Goal: Task Accomplishment & Management: Manage account settings

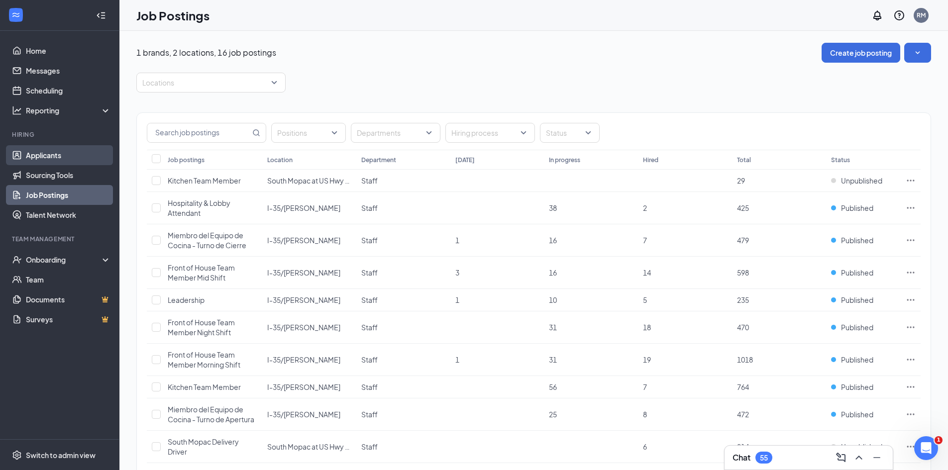
click at [60, 159] on link "Applicants" at bounding box center [68, 155] width 85 height 20
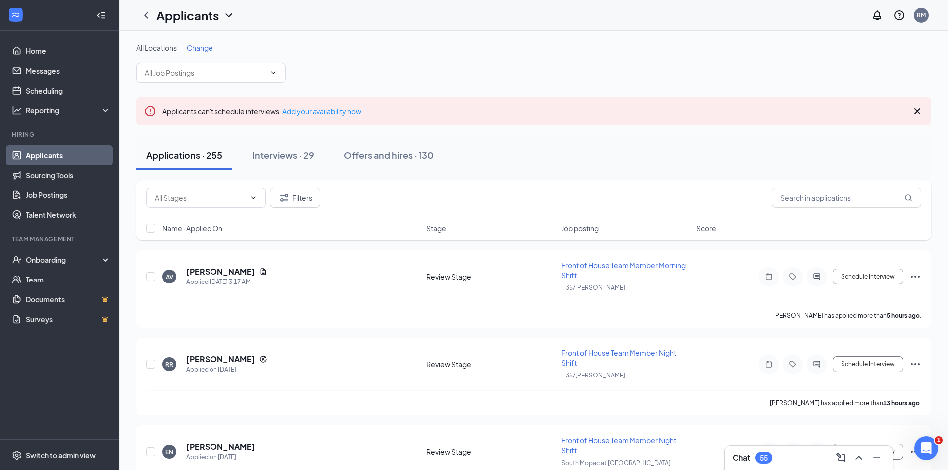
click at [778, 451] on div "Chat 55" at bounding box center [809, 458] width 152 height 16
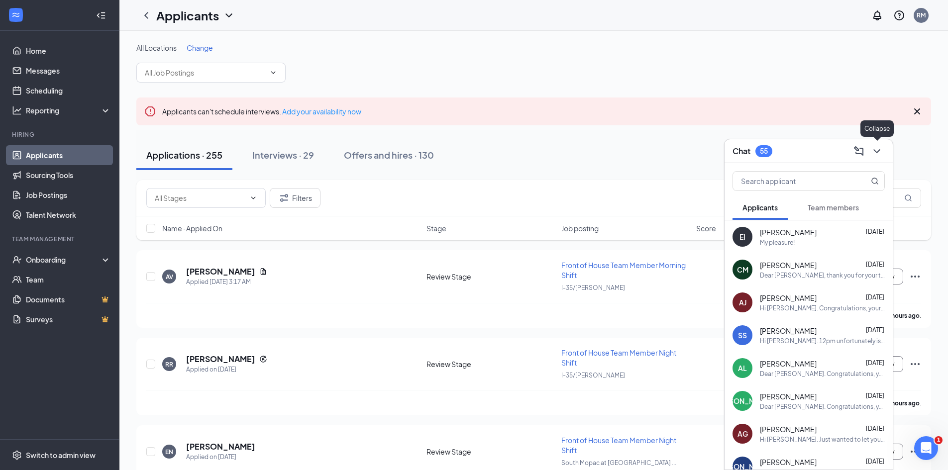
click at [880, 148] on icon "ChevronDown" at bounding box center [877, 151] width 12 height 12
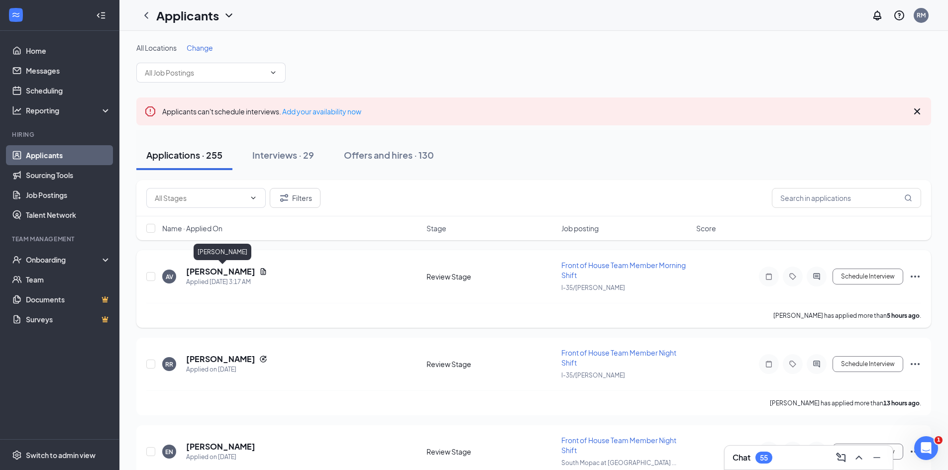
click at [248, 272] on h5 "[PERSON_NAME]" at bounding box center [220, 271] width 69 height 11
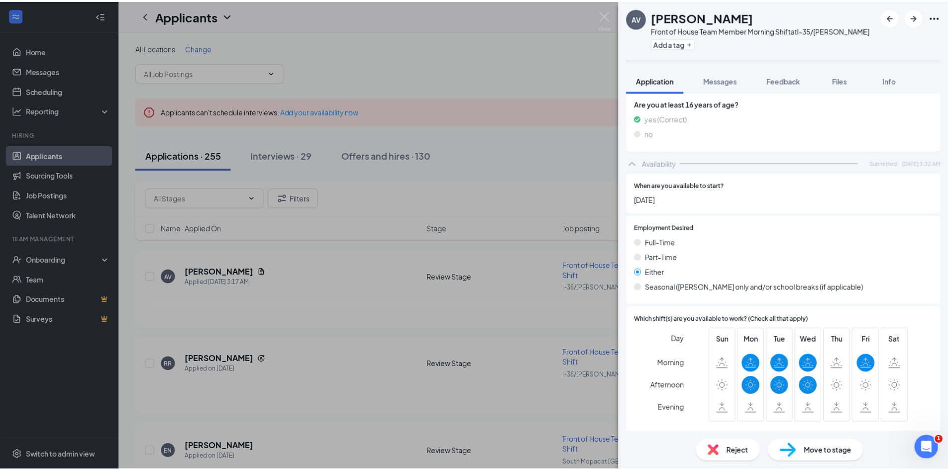
scroll to position [846, 0]
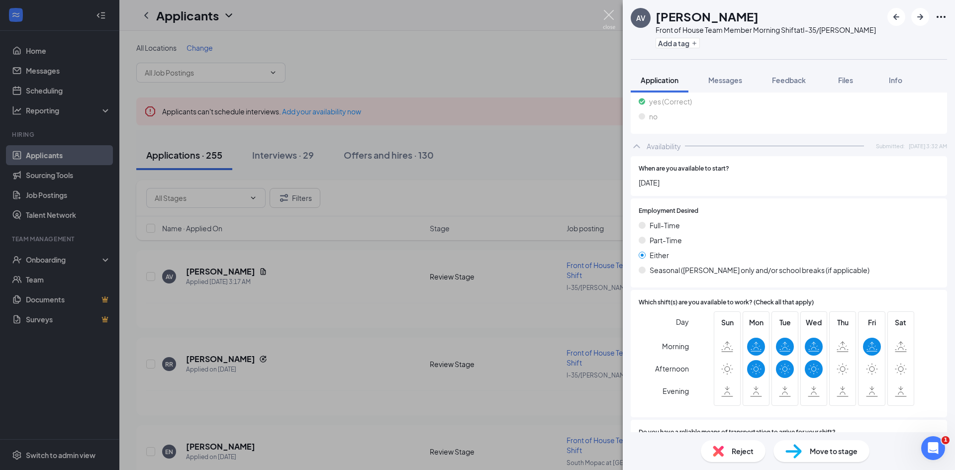
click at [613, 11] on img at bounding box center [609, 19] width 12 height 19
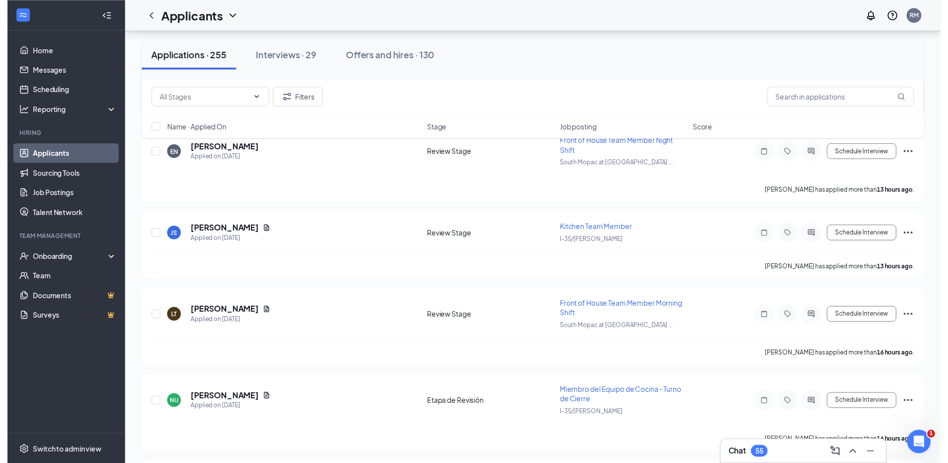
scroll to position [249, 0]
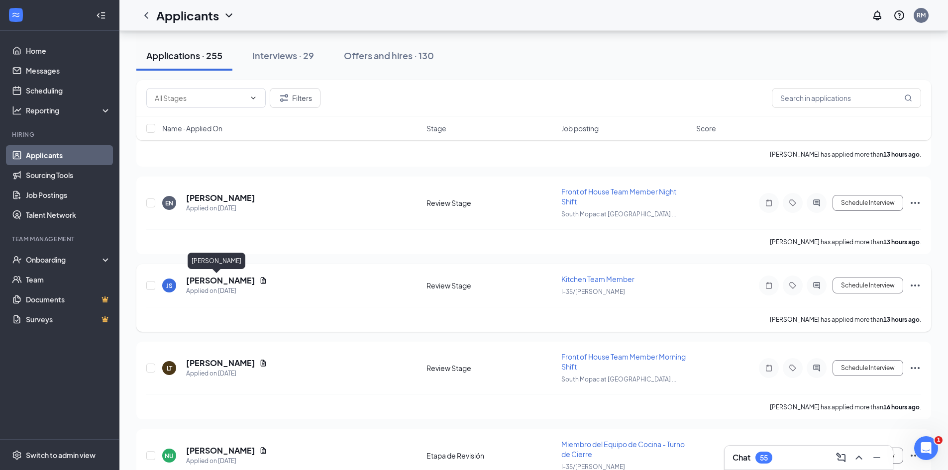
click at [211, 278] on h5 "[PERSON_NAME]" at bounding box center [220, 280] width 69 height 11
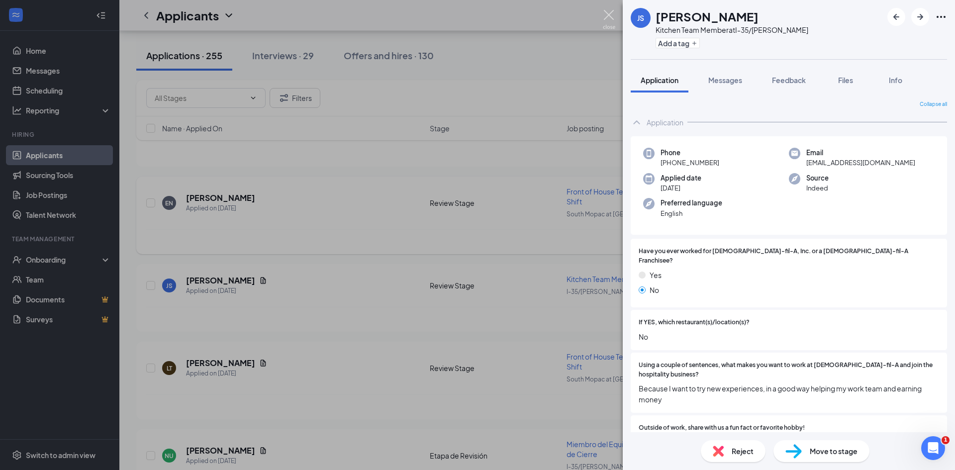
click at [611, 20] on img at bounding box center [609, 19] width 12 height 19
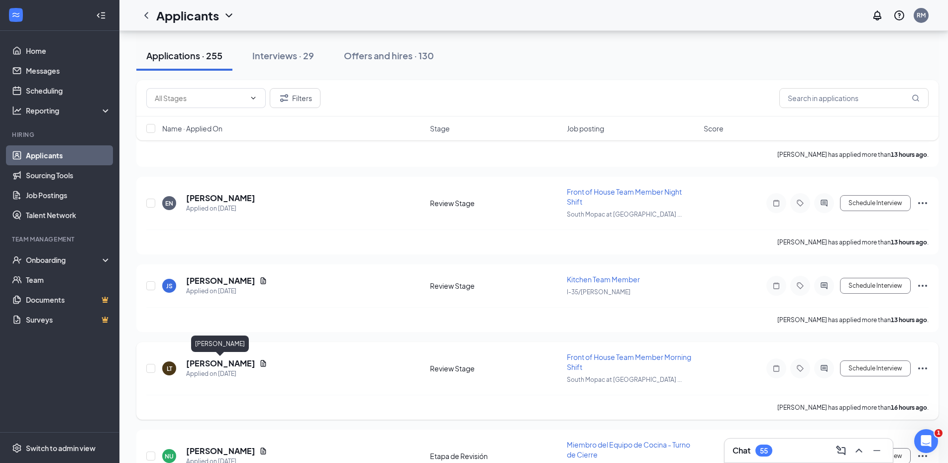
click at [234, 363] on h5 "[PERSON_NAME]" at bounding box center [220, 363] width 69 height 11
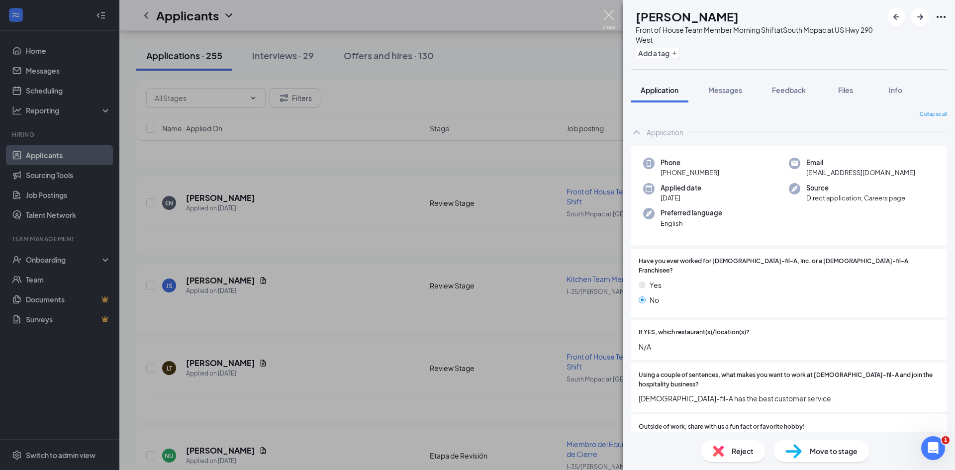
click at [615, 22] on img at bounding box center [609, 19] width 12 height 19
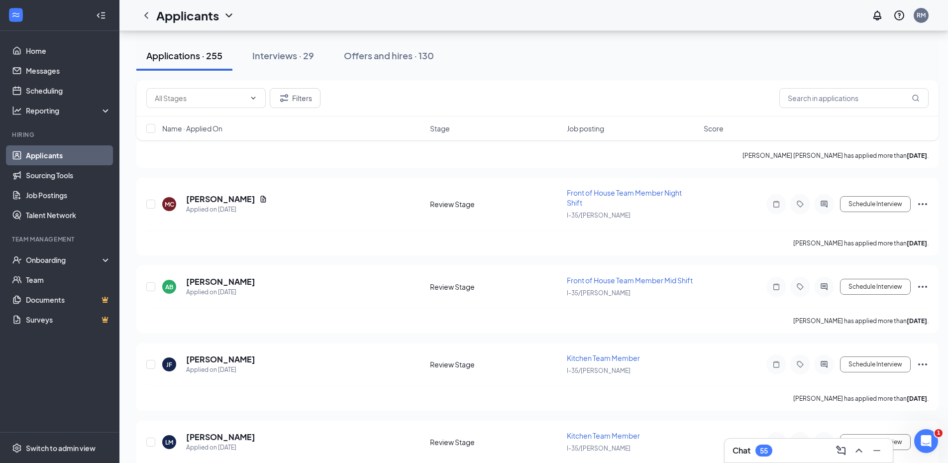
scroll to position [1344, 0]
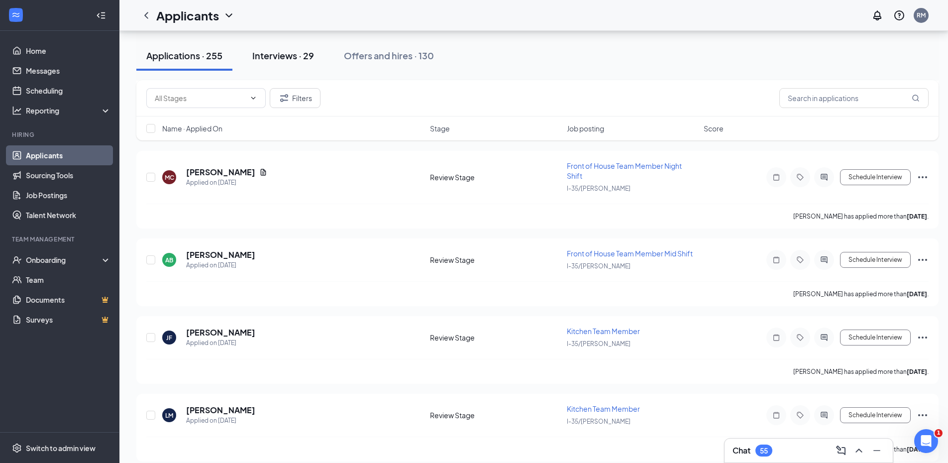
click at [276, 58] on div "Interviews · 29" at bounding box center [283, 55] width 62 height 12
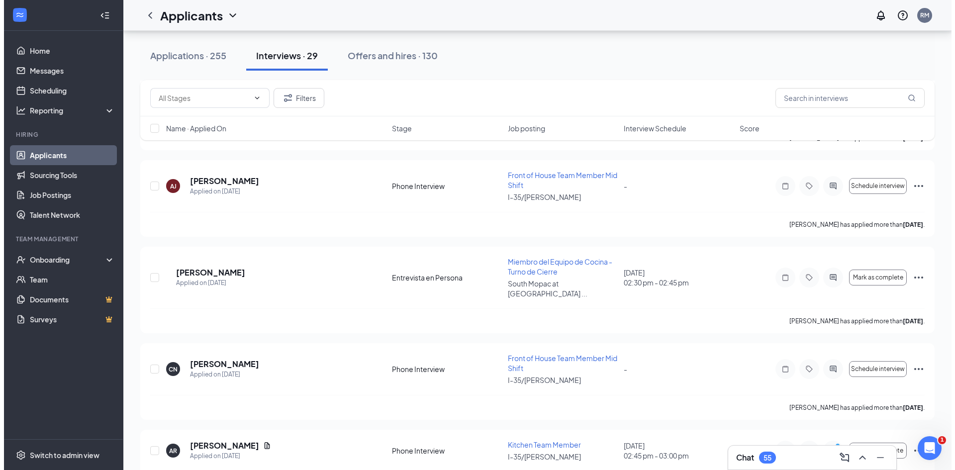
scroll to position [697, 0]
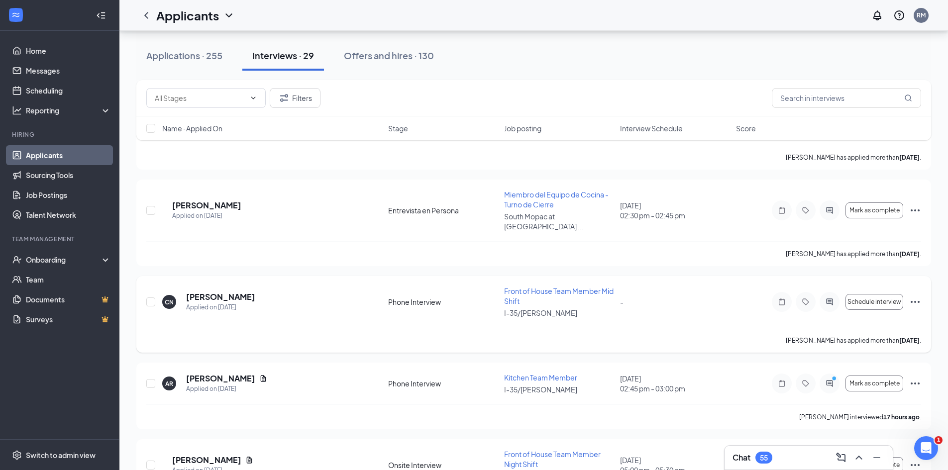
click at [831, 298] on icon "ActiveChat" at bounding box center [830, 302] width 12 height 8
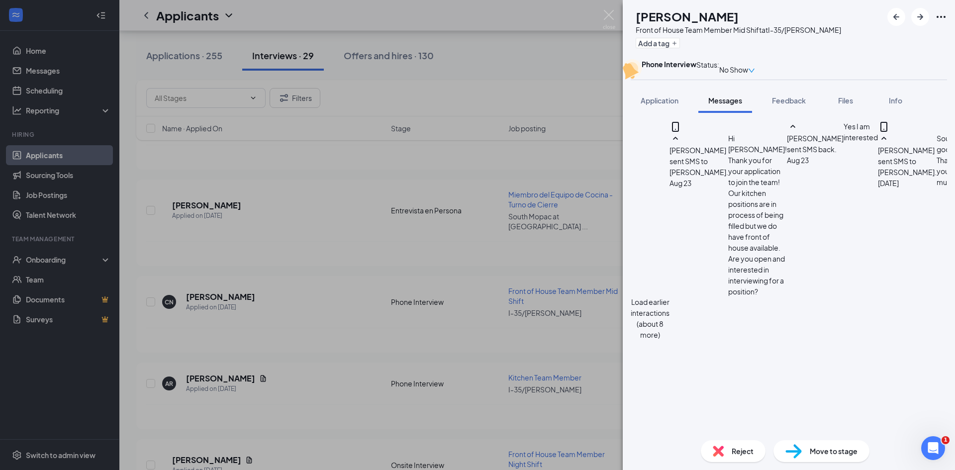
type textarea "Hi [PERSON_NAME]. We tried calling [DATE] but did not receive an answer. Let us…"
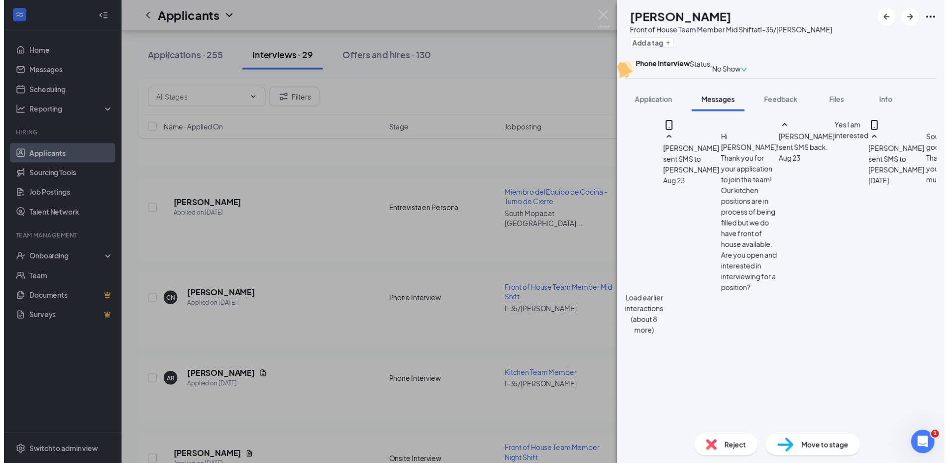
scroll to position [342, 0]
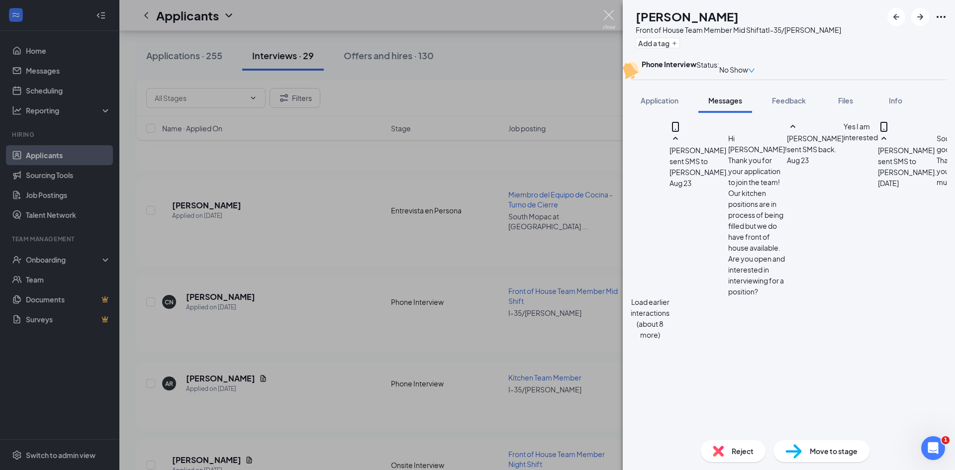
click at [612, 14] on img at bounding box center [609, 19] width 12 height 19
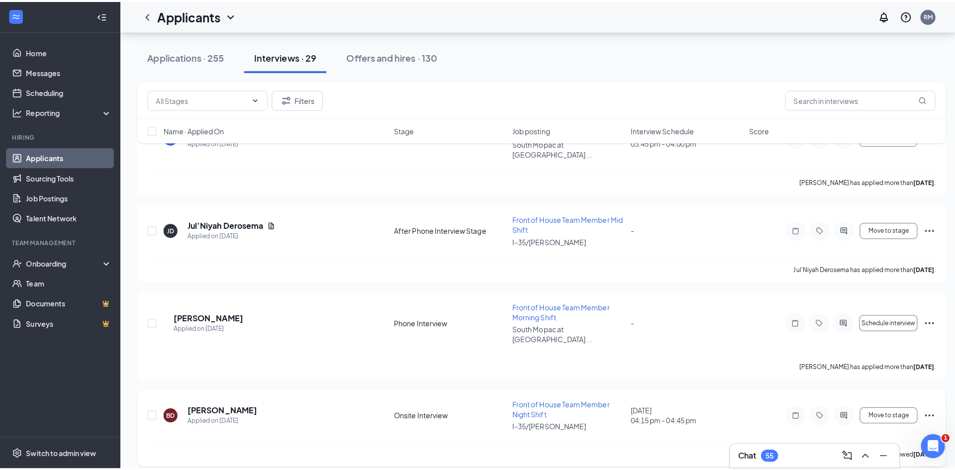
scroll to position [1145, 0]
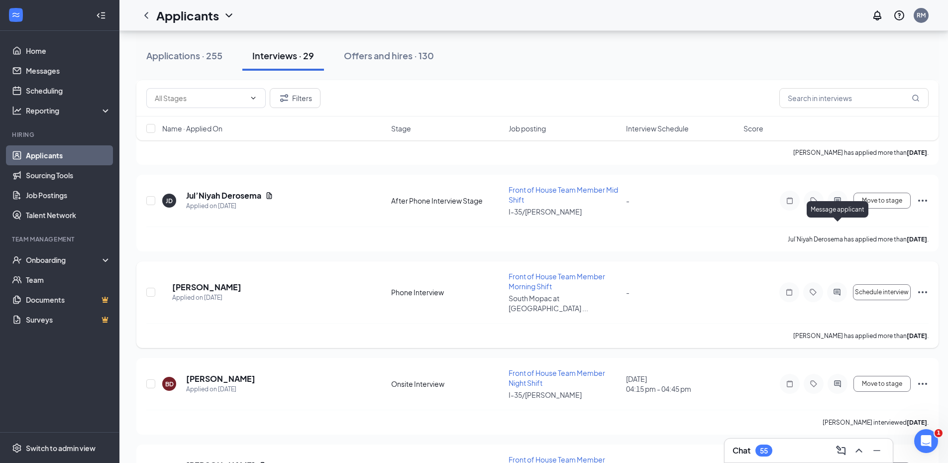
click at [835, 288] on icon "ActiveChat" at bounding box center [837, 292] width 12 height 8
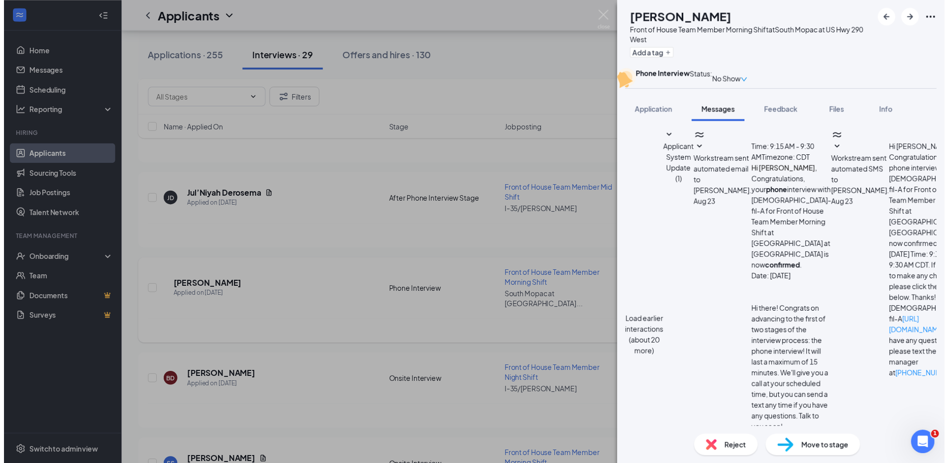
scroll to position [417, 0]
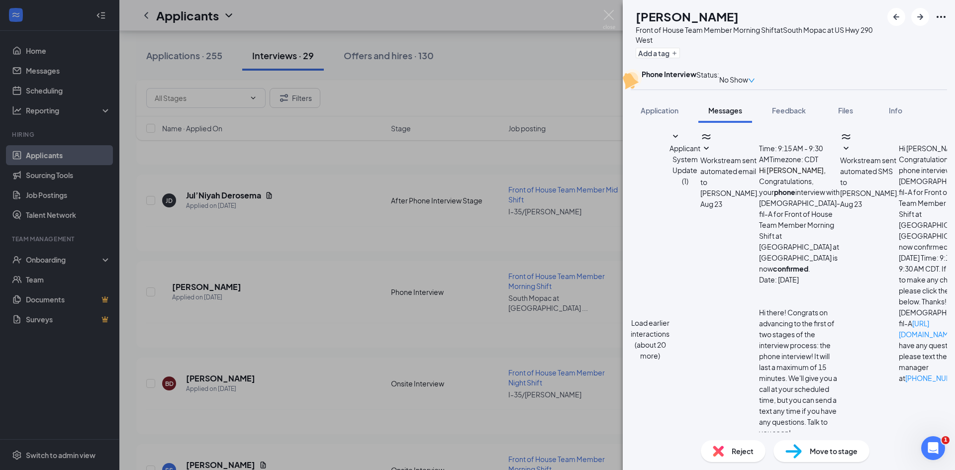
click at [733, 447] on span "Reject" at bounding box center [743, 451] width 22 height 11
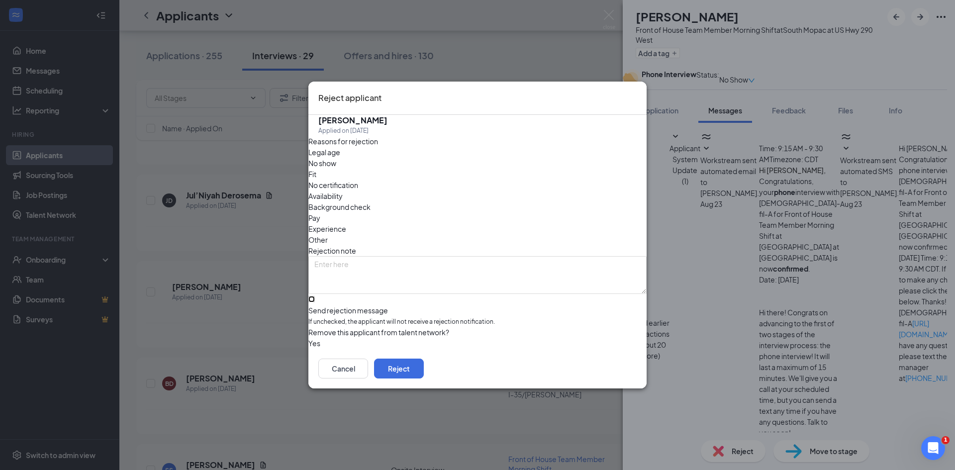
click at [315, 296] on input "Send rejection message If unchecked, the applicant will not receive a rejection…" at bounding box center [312, 299] width 6 height 6
checkbox input "true"
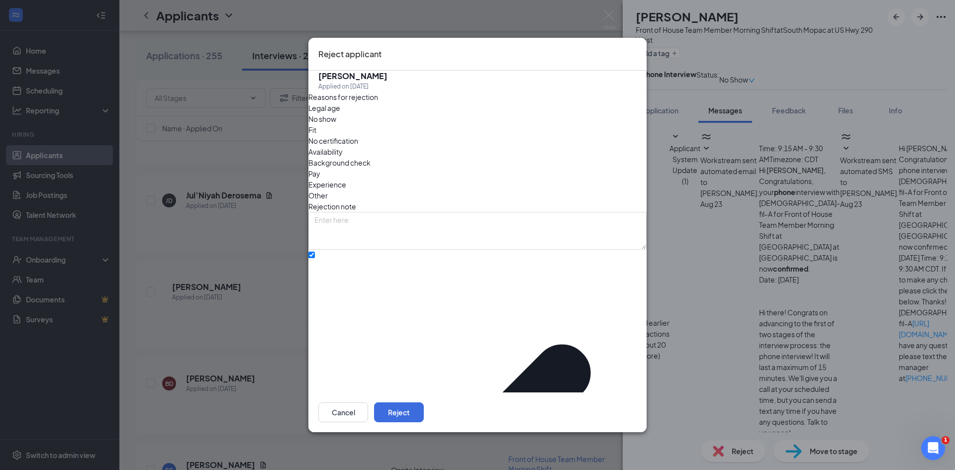
click at [387, 199] on div "Reasons for rejection Legal age No show Fit No certification Availability Backg…" at bounding box center [478, 386] width 338 height 589
click at [389, 212] on textarea at bounding box center [478, 231] width 338 height 38
type textarea "called + rescheduled but never got ahold oh him"
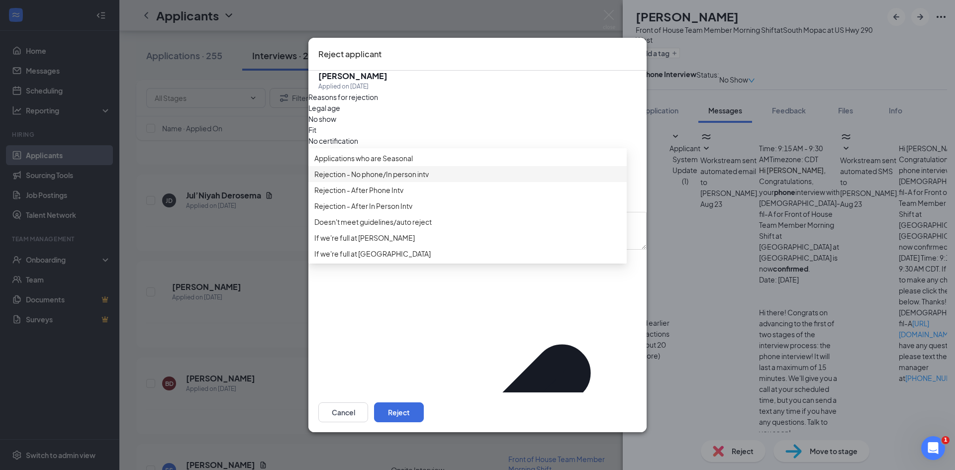
click at [409, 180] on span "Rejection - No phone/In person intv" at bounding box center [372, 174] width 114 height 11
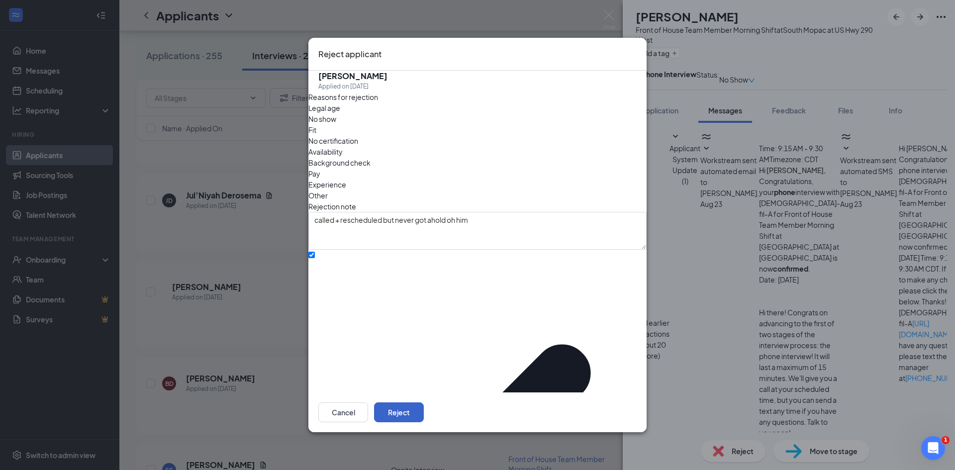
click at [424, 403] on button "Reject" at bounding box center [399, 413] width 50 height 20
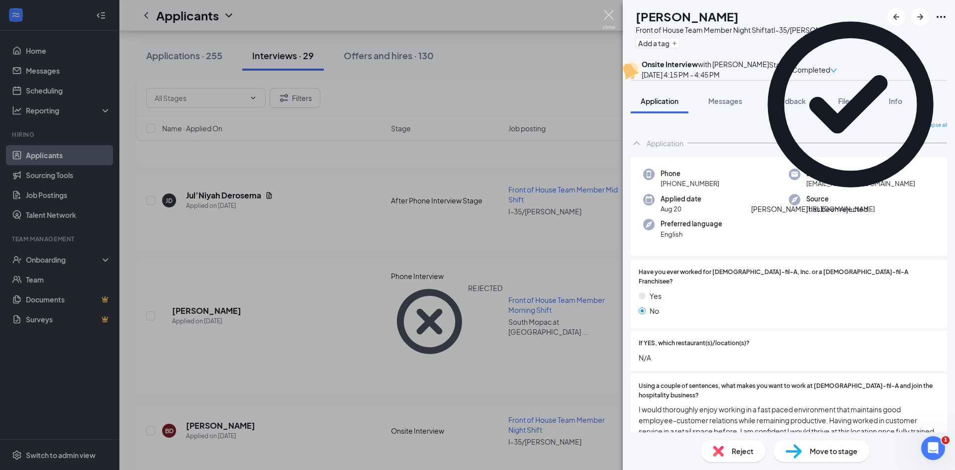
click at [608, 17] on img at bounding box center [609, 19] width 12 height 19
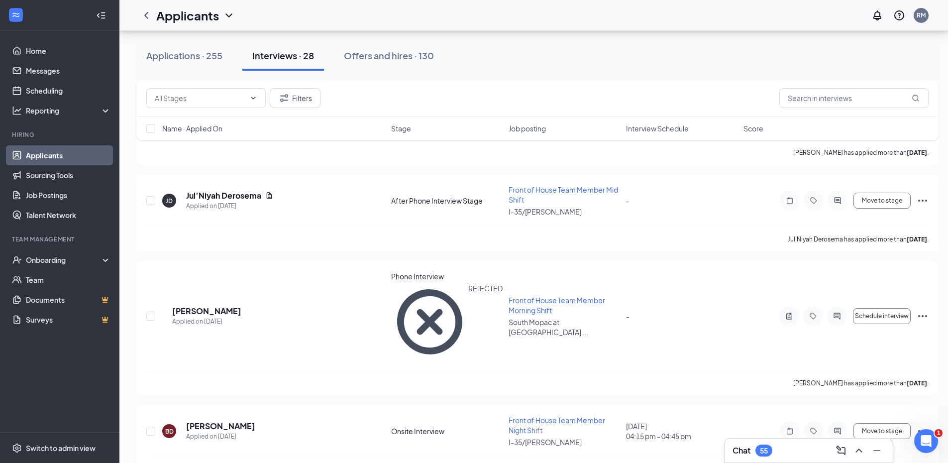
scroll to position [1344, 0]
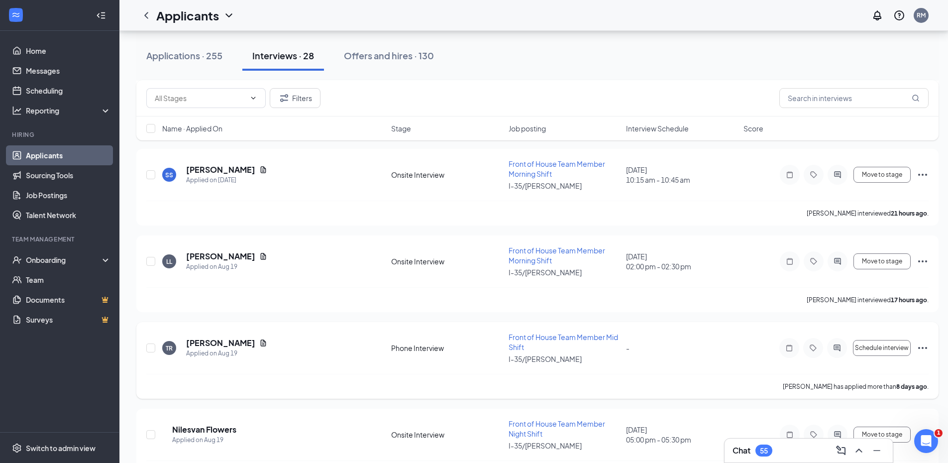
click at [927, 342] on icon "Ellipses" at bounding box center [923, 348] width 12 height 12
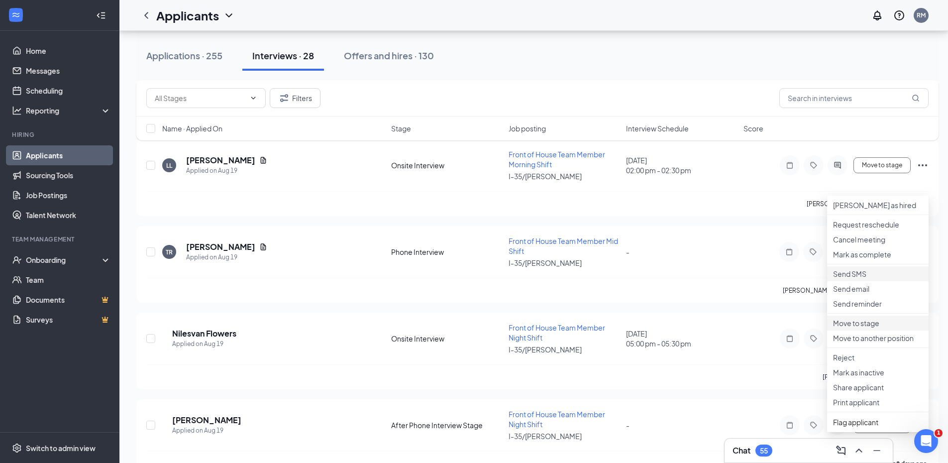
scroll to position [1443, 0]
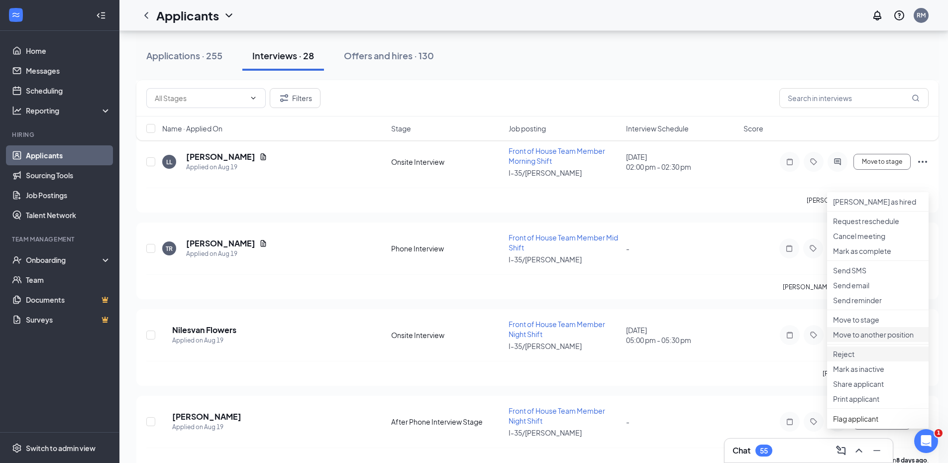
click at [853, 361] on li "Reject" at bounding box center [878, 353] width 102 height 15
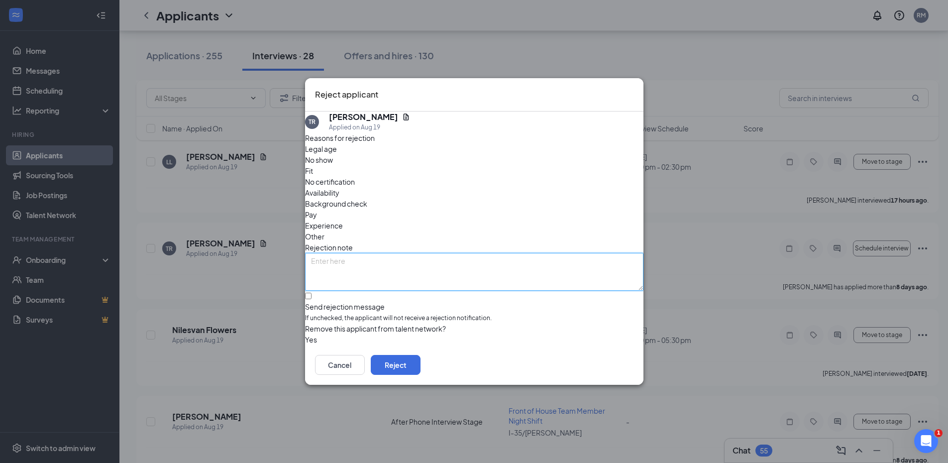
click at [403, 256] on textarea at bounding box center [474, 272] width 338 height 38
type textarea "called + rescheduled but never got ahold"
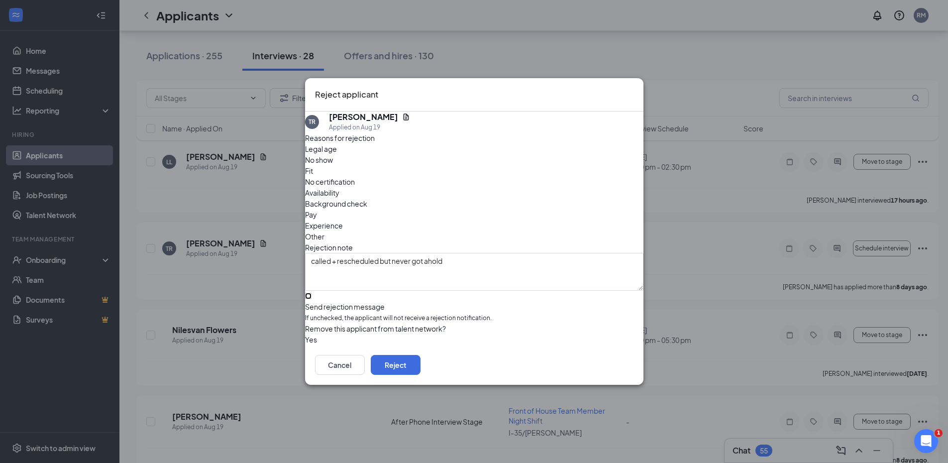
click at [312, 293] on input "Send rejection message If unchecked, the applicant will not receive a rejection…" at bounding box center [308, 296] width 6 height 6
checkbox input "true"
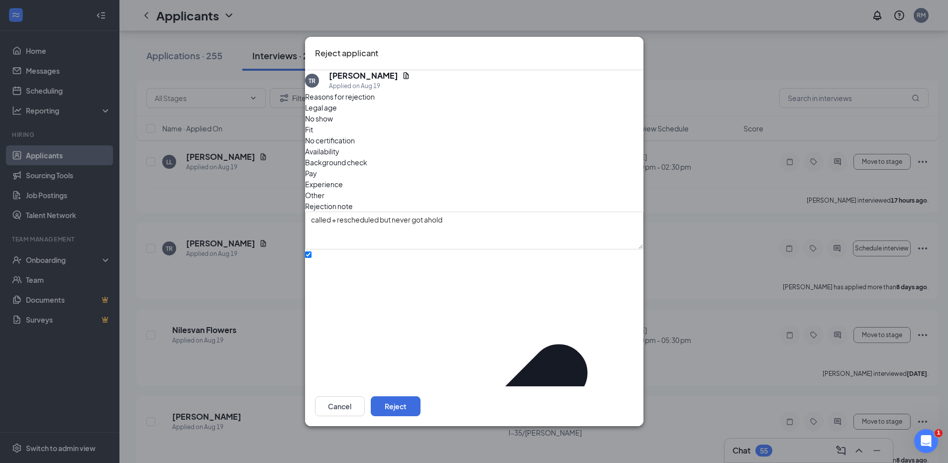
drag, startPoint x: 367, startPoint y: 313, endPoint x: 367, endPoint y: 306, distance: 7.5
click at [367, 313] on div "Reasons for rejection Legal age No show Fit No certification Availability Backg…" at bounding box center [474, 385] width 338 height 589
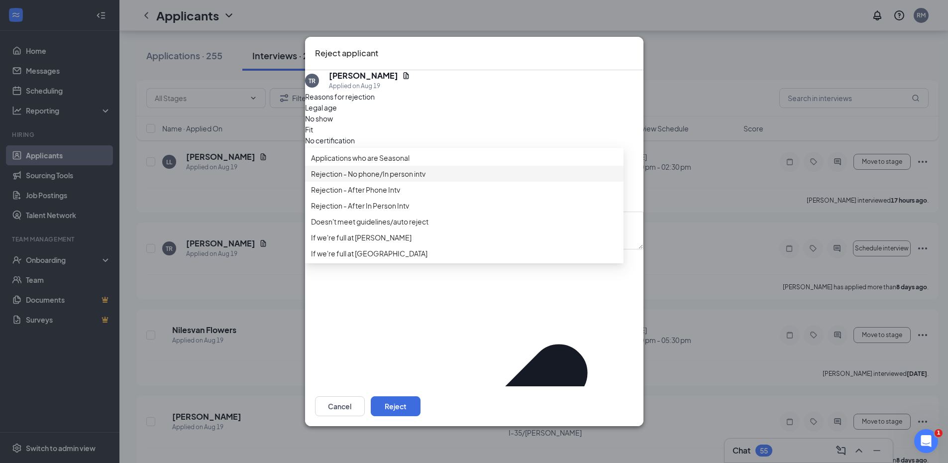
click at [399, 179] on span "Rejection - No phone/In person intv" at bounding box center [368, 173] width 114 height 11
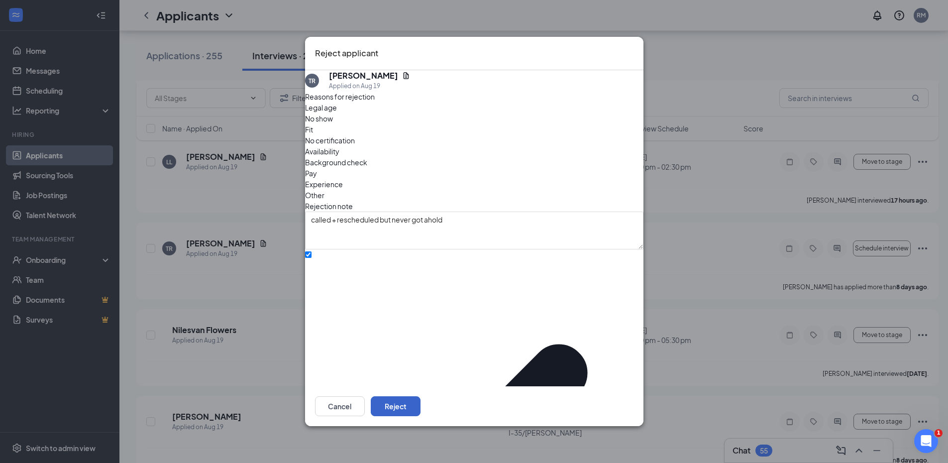
click at [420, 399] on button "Reject" at bounding box center [396, 406] width 50 height 20
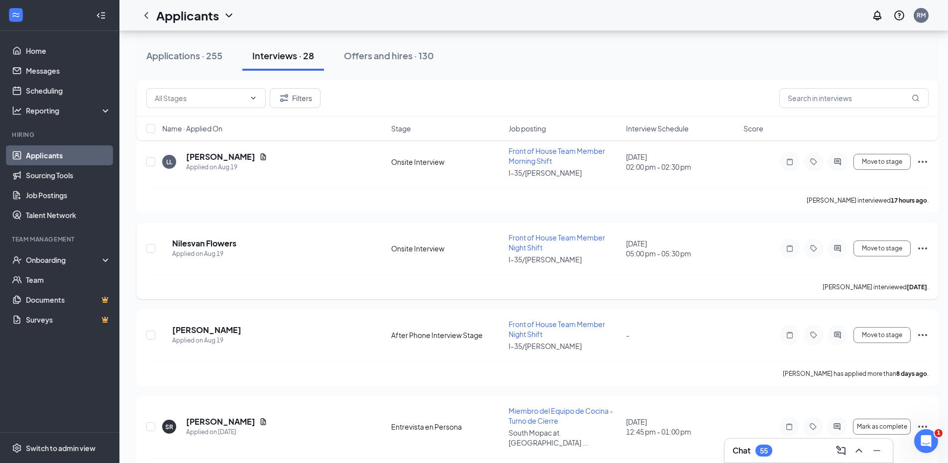
click at [928, 242] on icon "Ellipses" at bounding box center [923, 248] width 12 height 12
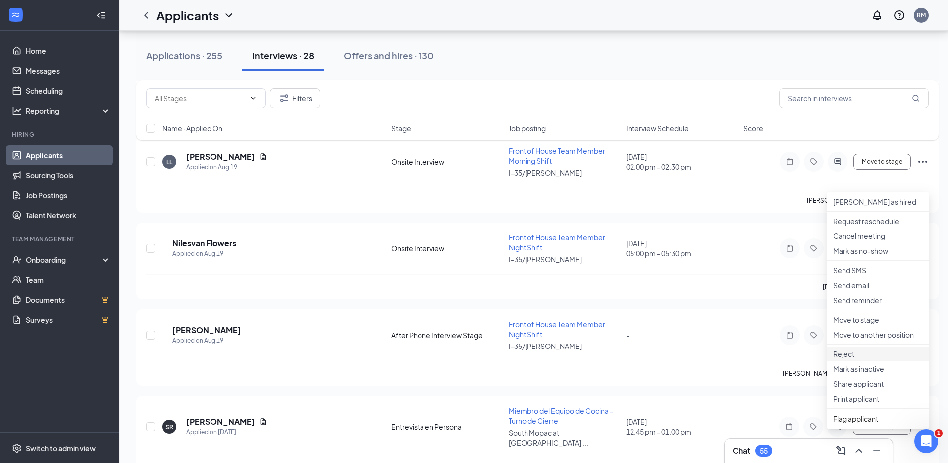
click at [853, 359] on p "Reject" at bounding box center [878, 354] width 90 height 10
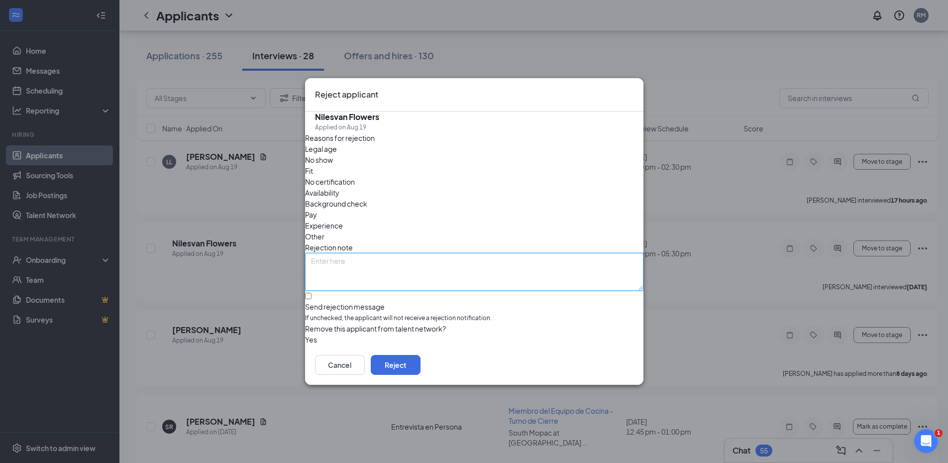
click at [492, 253] on textarea at bounding box center [474, 272] width 338 height 38
type textarea "not interested"
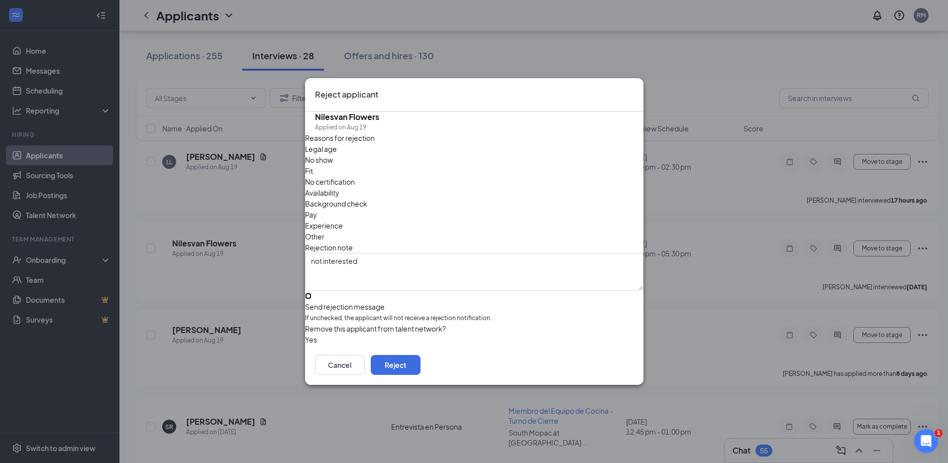
click at [312, 293] on input "Send rejection message If unchecked, the applicant will not receive a rejection…" at bounding box center [308, 296] width 6 height 6
checkbox input "true"
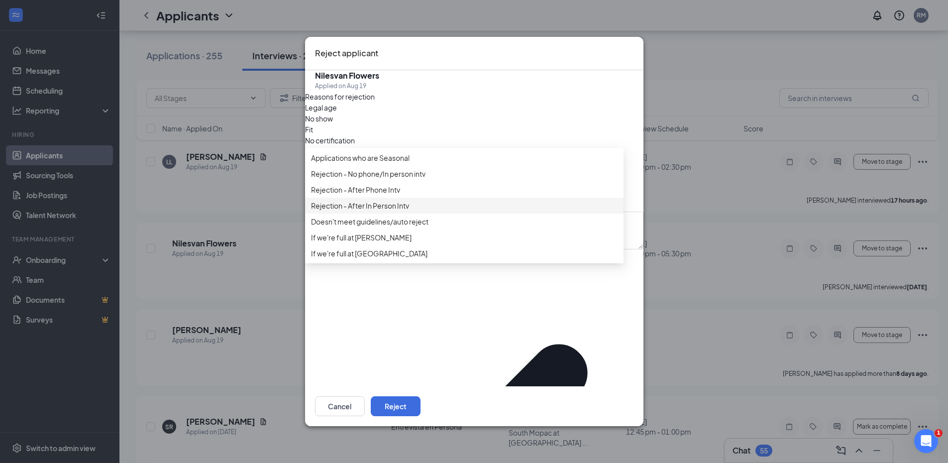
click at [409, 211] on span "Rejection - After In Person Intv" at bounding box center [360, 205] width 98 height 11
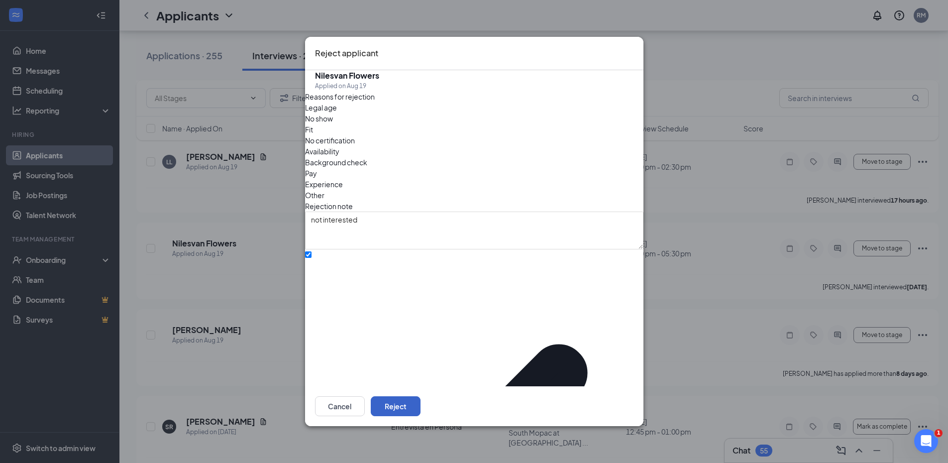
click at [420, 403] on button "Reject" at bounding box center [396, 406] width 50 height 20
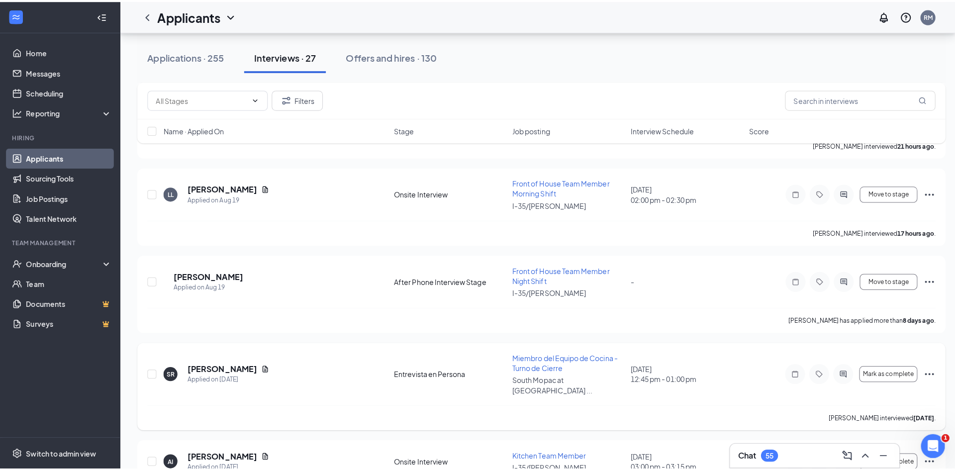
scroll to position [1393, 0]
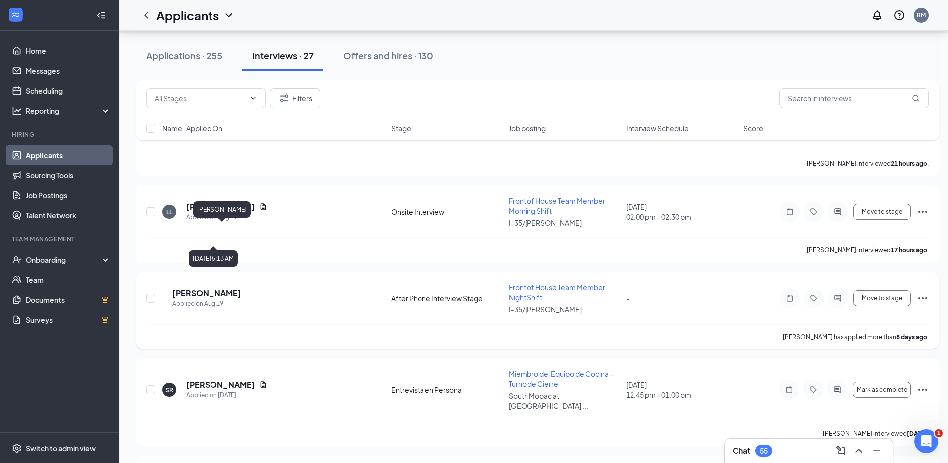
click at [221, 288] on h5 "[PERSON_NAME]" at bounding box center [206, 293] width 69 height 11
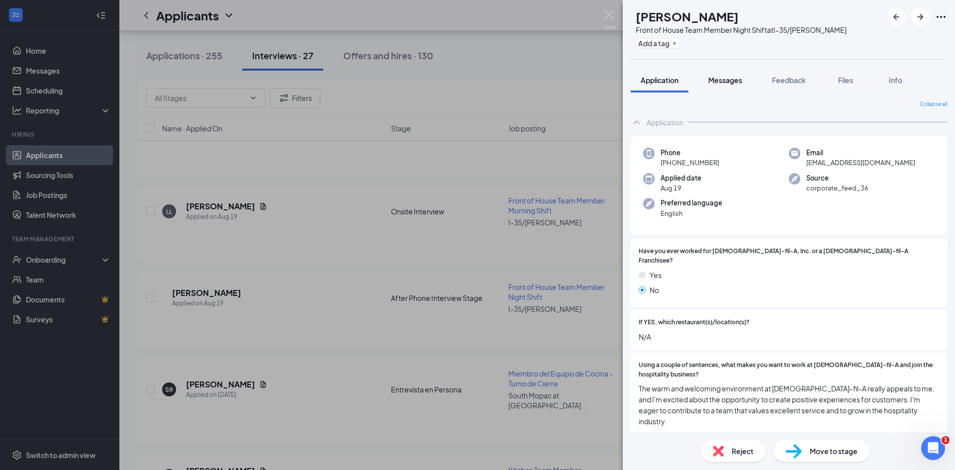
click at [731, 77] on span "Messages" at bounding box center [726, 80] width 34 height 9
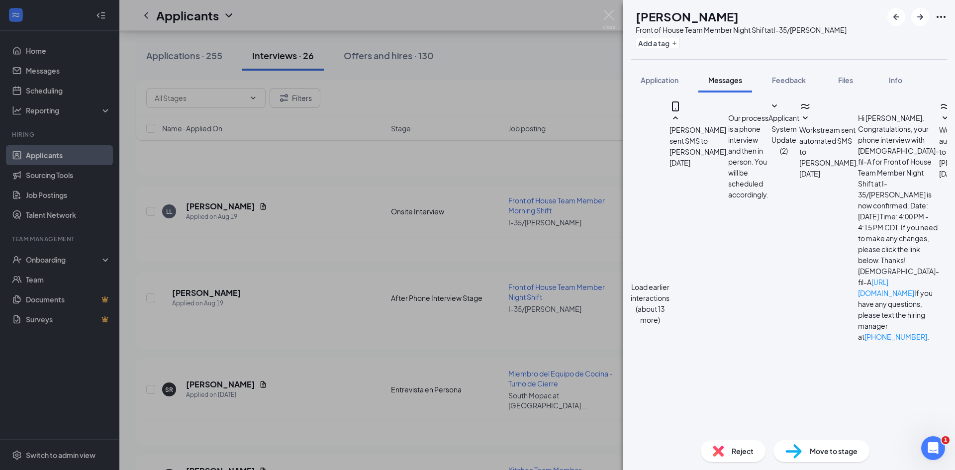
scroll to position [182, 0]
click at [799, 458] on img at bounding box center [794, 451] width 16 height 14
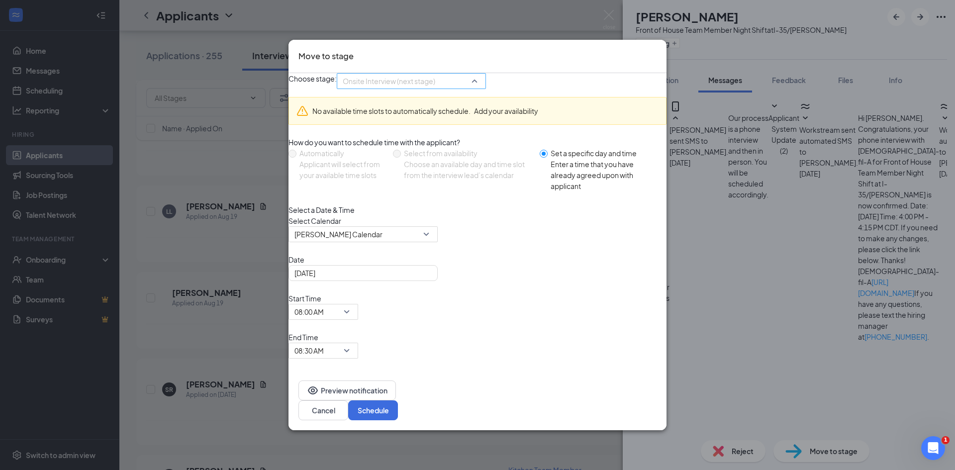
click at [432, 89] on span "Onsite Interview (next stage)" at bounding box center [389, 81] width 93 height 15
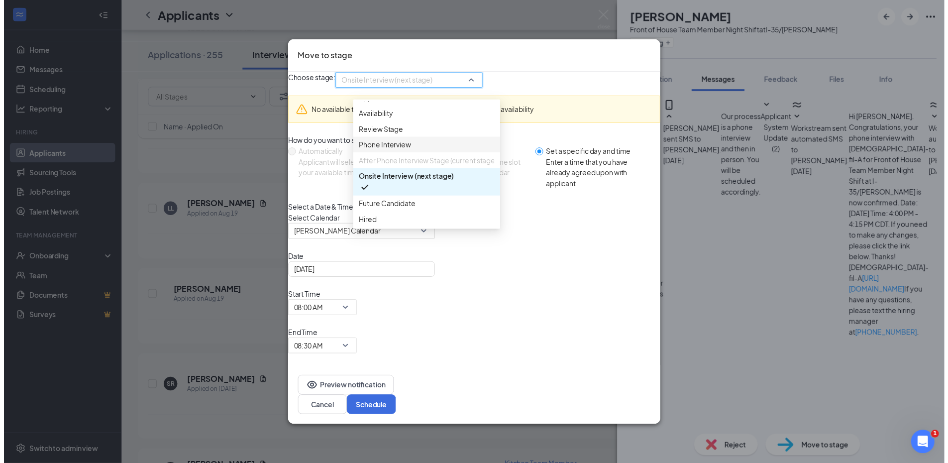
scroll to position [57, 0]
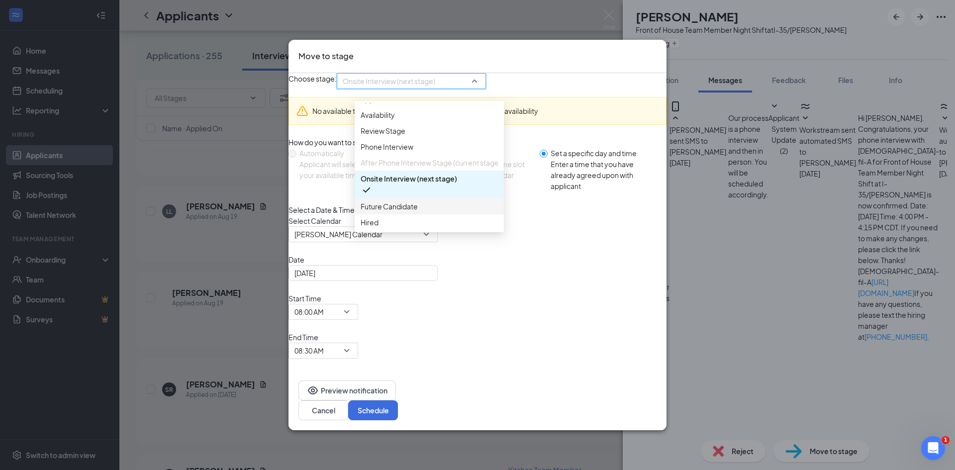
click at [438, 212] on span "Future Candidate" at bounding box center [429, 206] width 137 height 11
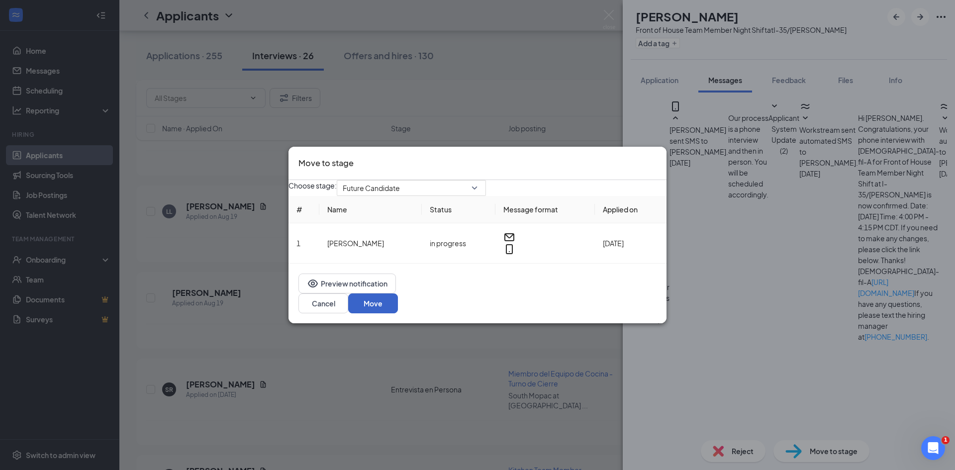
click at [398, 309] on button "Move" at bounding box center [373, 304] width 50 height 20
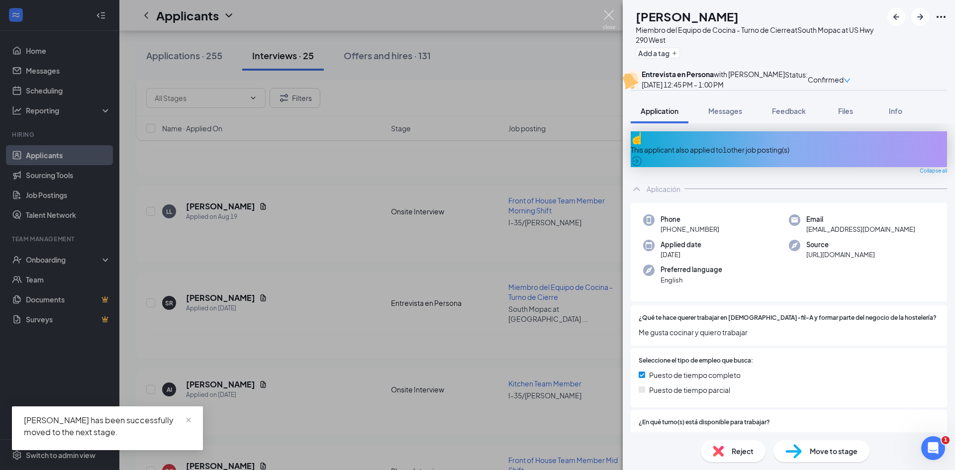
click at [614, 13] on img at bounding box center [609, 19] width 12 height 19
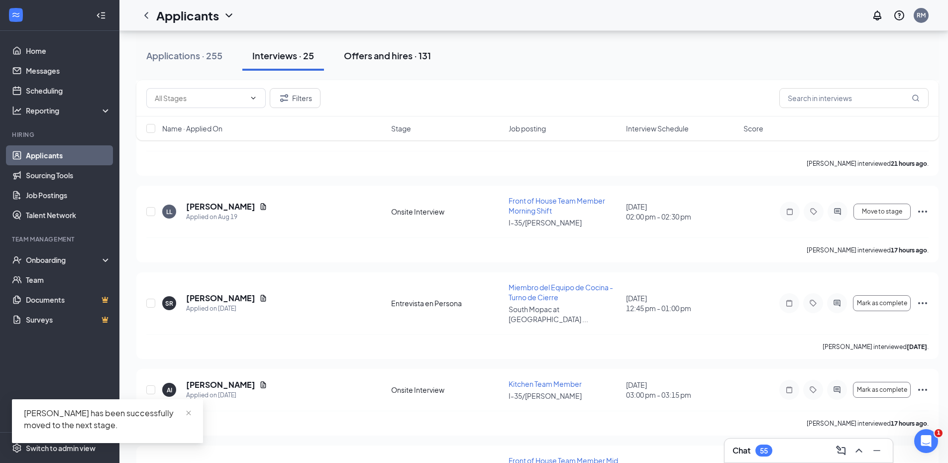
click at [401, 55] on div "Offers and hires · 131" at bounding box center [387, 55] width 87 height 12
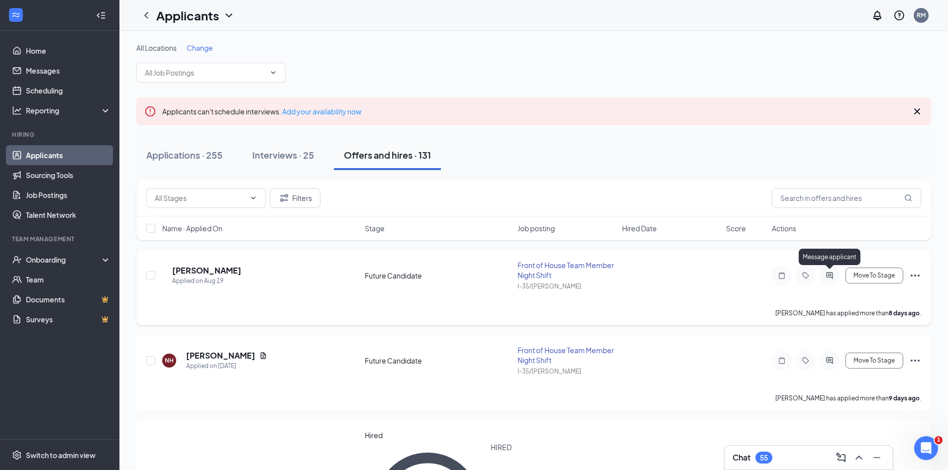
click at [831, 277] on icon "ActiveChat" at bounding box center [830, 276] width 12 height 8
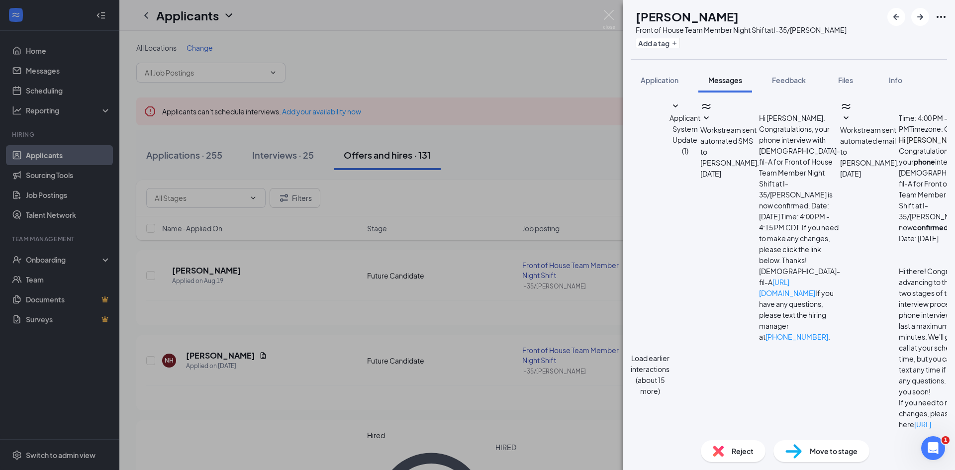
scroll to position [183, 0]
type textarea "Hi [PERSON_NAME]. We are placing you as a future candidate as spots for the shi…"
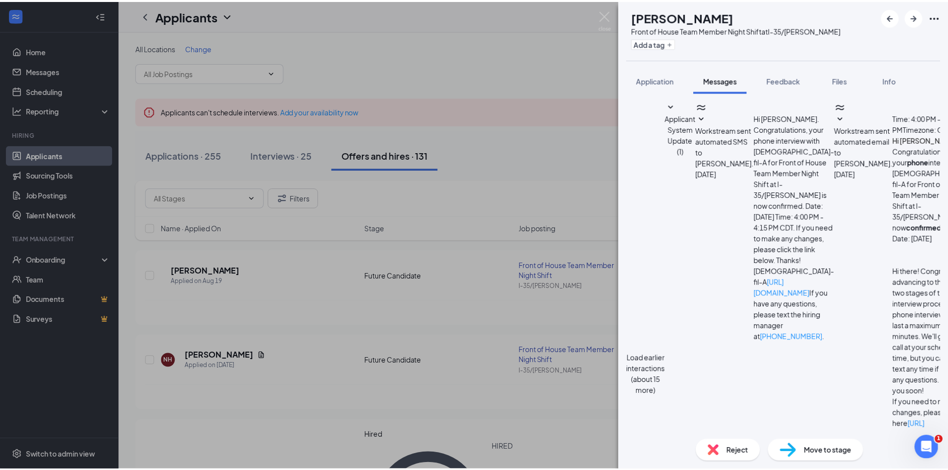
scroll to position [269, 0]
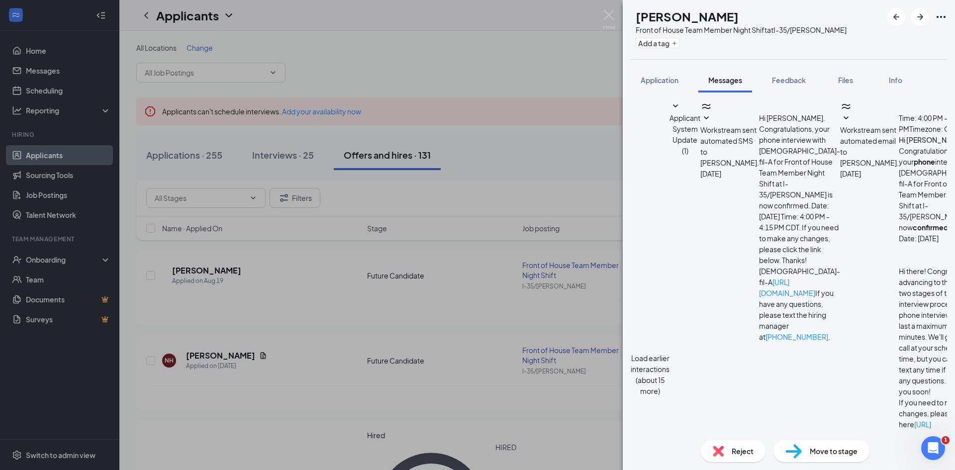
click at [609, 10] on img at bounding box center [609, 19] width 12 height 19
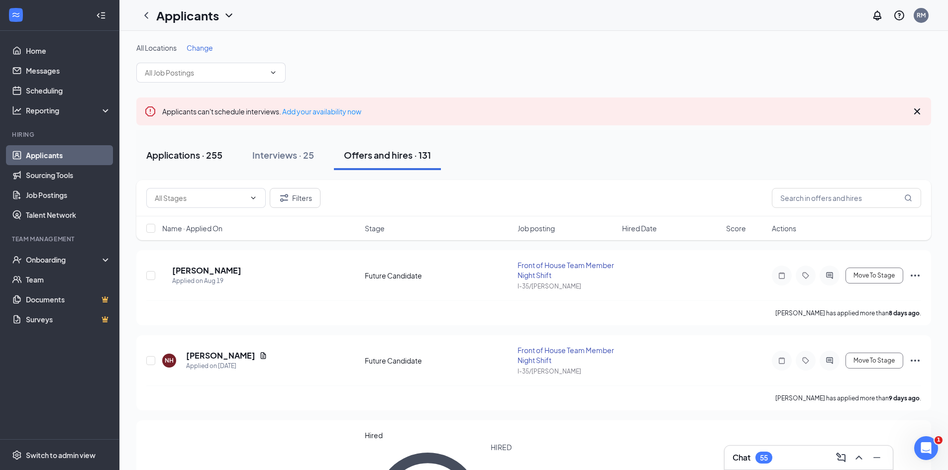
click at [206, 154] on div "Applications · 255" at bounding box center [184, 155] width 76 height 12
